Goal: Transaction & Acquisition: Obtain resource

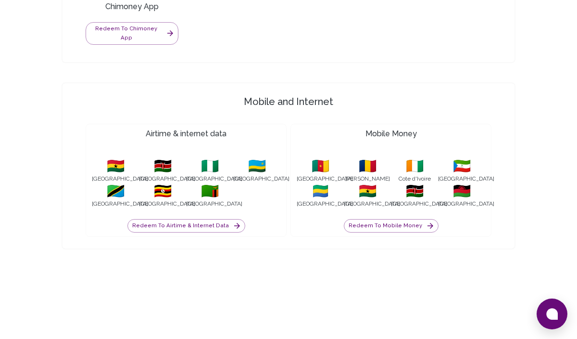
scroll to position [1005, 0]
click at [383, 218] on button "Redeem to Mobile Money" at bounding box center [391, 224] width 95 height 13
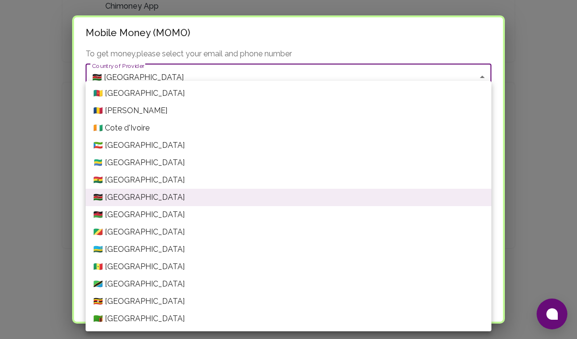
click at [274, 181] on li "🇬🇭 [GEOGRAPHIC_DATA]" at bounding box center [289, 179] width 406 height 17
type input "[GEOGRAPHIC_DATA]"
type input "+233"
type input "Ghana---VODAFONE"
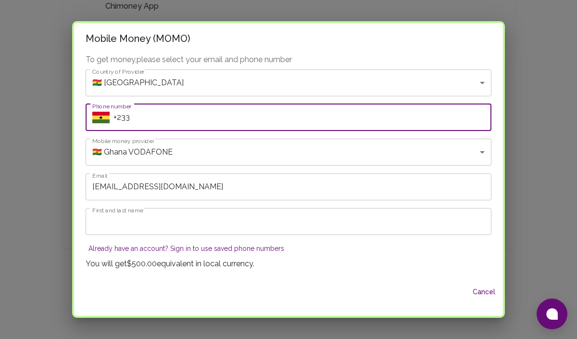
click at [164, 125] on input "+233" at bounding box center [302, 117] width 378 height 27
type input "[PHONE_NUMBER]"
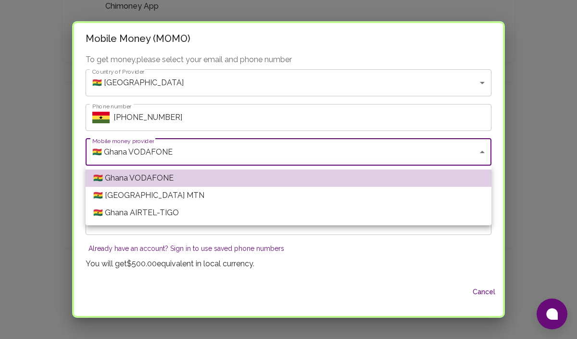
click at [171, 196] on li "🇬🇭 [GEOGRAPHIC_DATA] MTN" at bounding box center [289, 195] width 406 height 17
type input "Ghana---MTN"
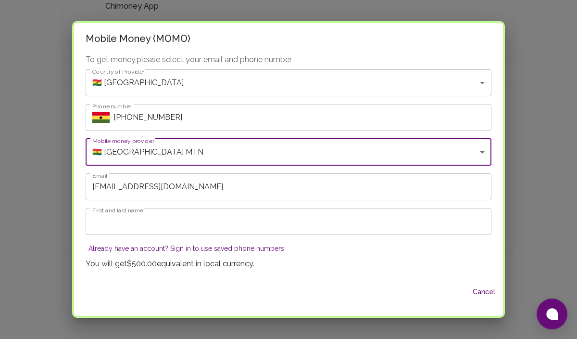
click at [156, 218] on input "First and last name" at bounding box center [289, 221] width 406 height 27
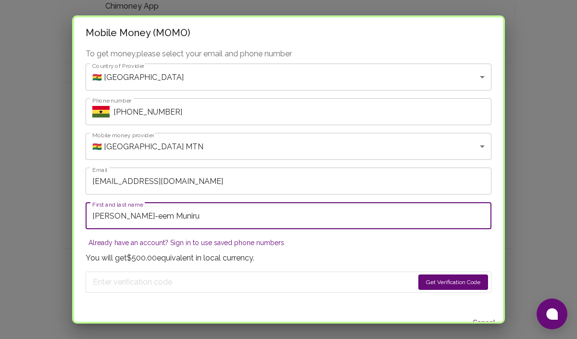
type input "[PERSON_NAME]-eem Muniru"
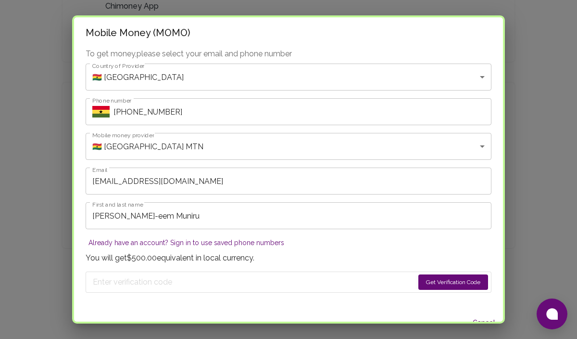
click at [424, 278] on button "Get Verification Code" at bounding box center [453, 281] width 70 height 15
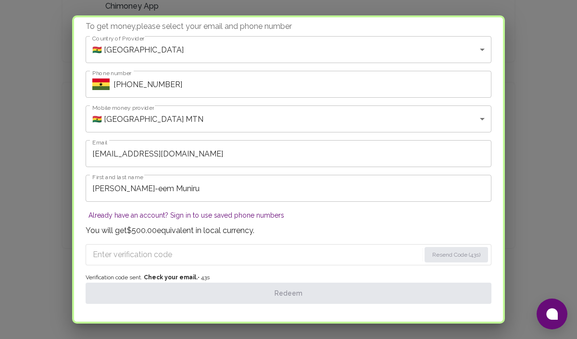
scroll to position [56, 0]
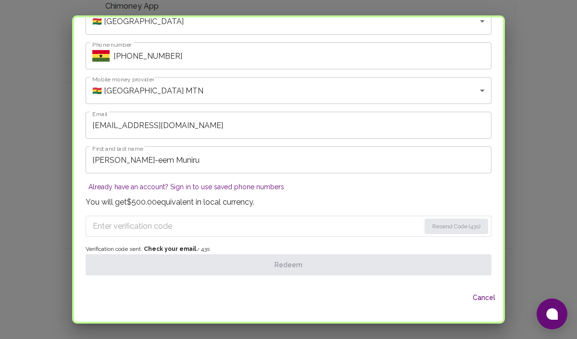
click at [161, 228] on input "Enter verification code" at bounding box center [257, 225] width 328 height 15
paste input "0675"
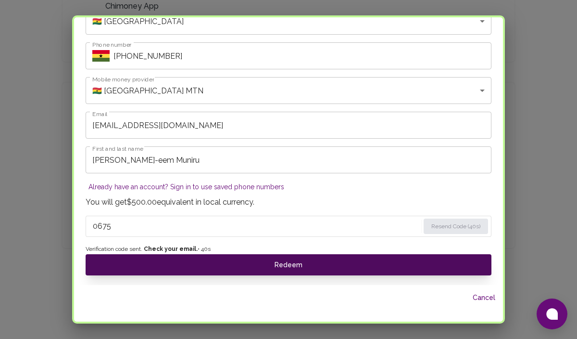
type input "0675"
click at [216, 264] on button "Redeem" at bounding box center [289, 264] width 406 height 21
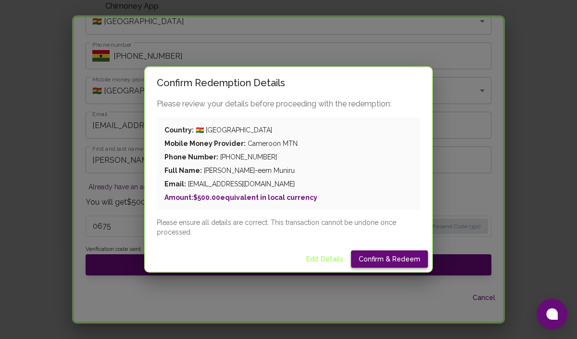
click at [395, 263] on button "Confirm & Redeem" at bounding box center [389, 259] width 77 height 18
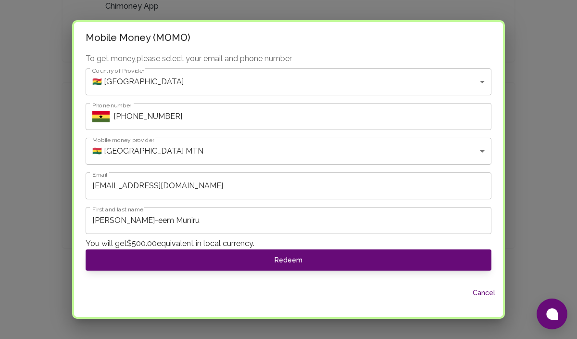
scroll to position [0, 0]
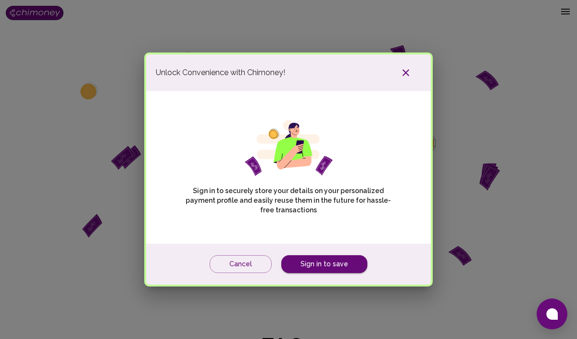
click at [405, 73] on icon "button" at bounding box center [406, 72] width 7 height 7
